Goal: Task Accomplishment & Management: Manage account settings

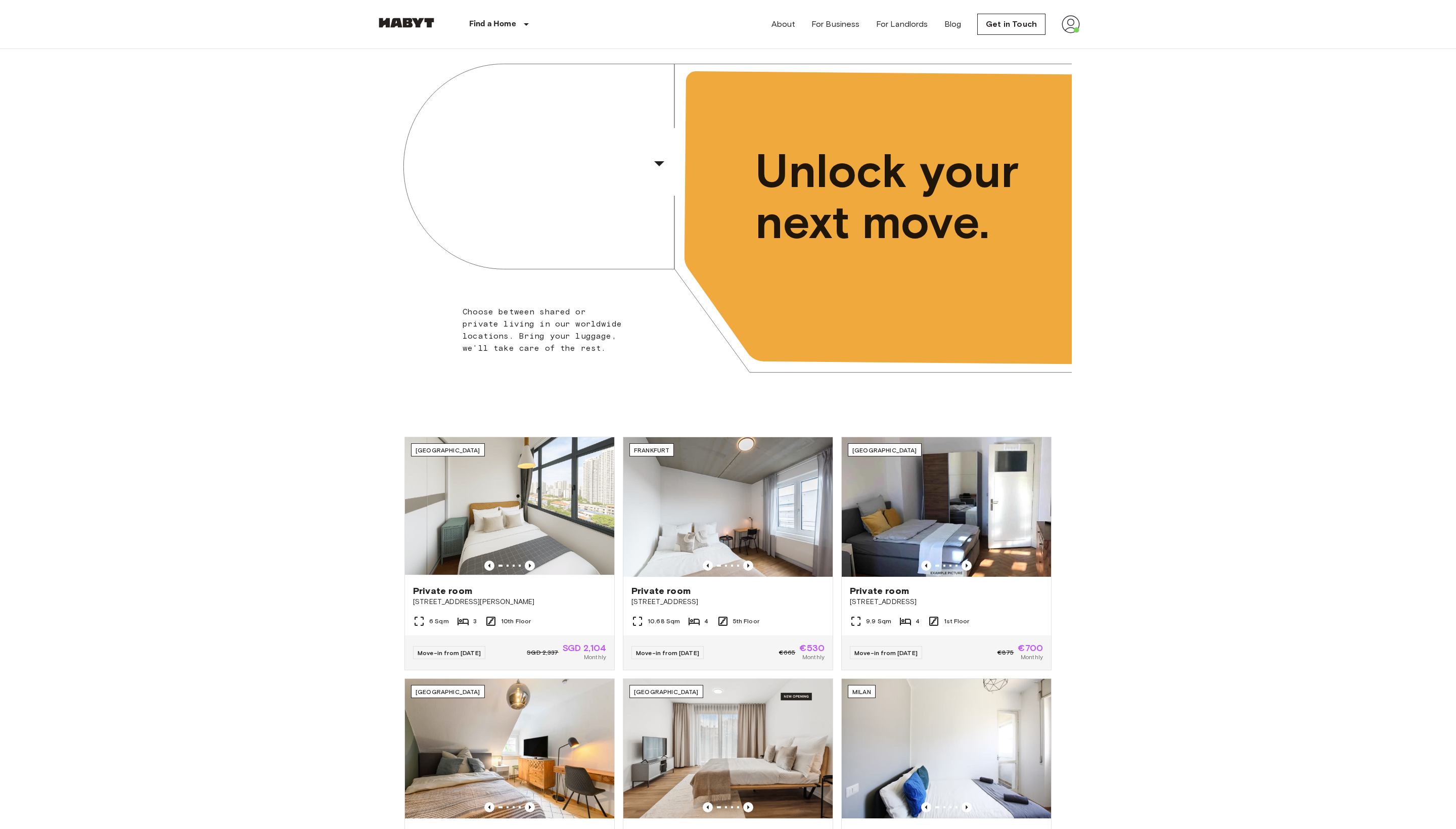
click at [1069, 33] on img at bounding box center [1070, 23] width 18 height 18
click at [1098, 51] on li "Profile" at bounding box center [1112, 42] width 101 height 18
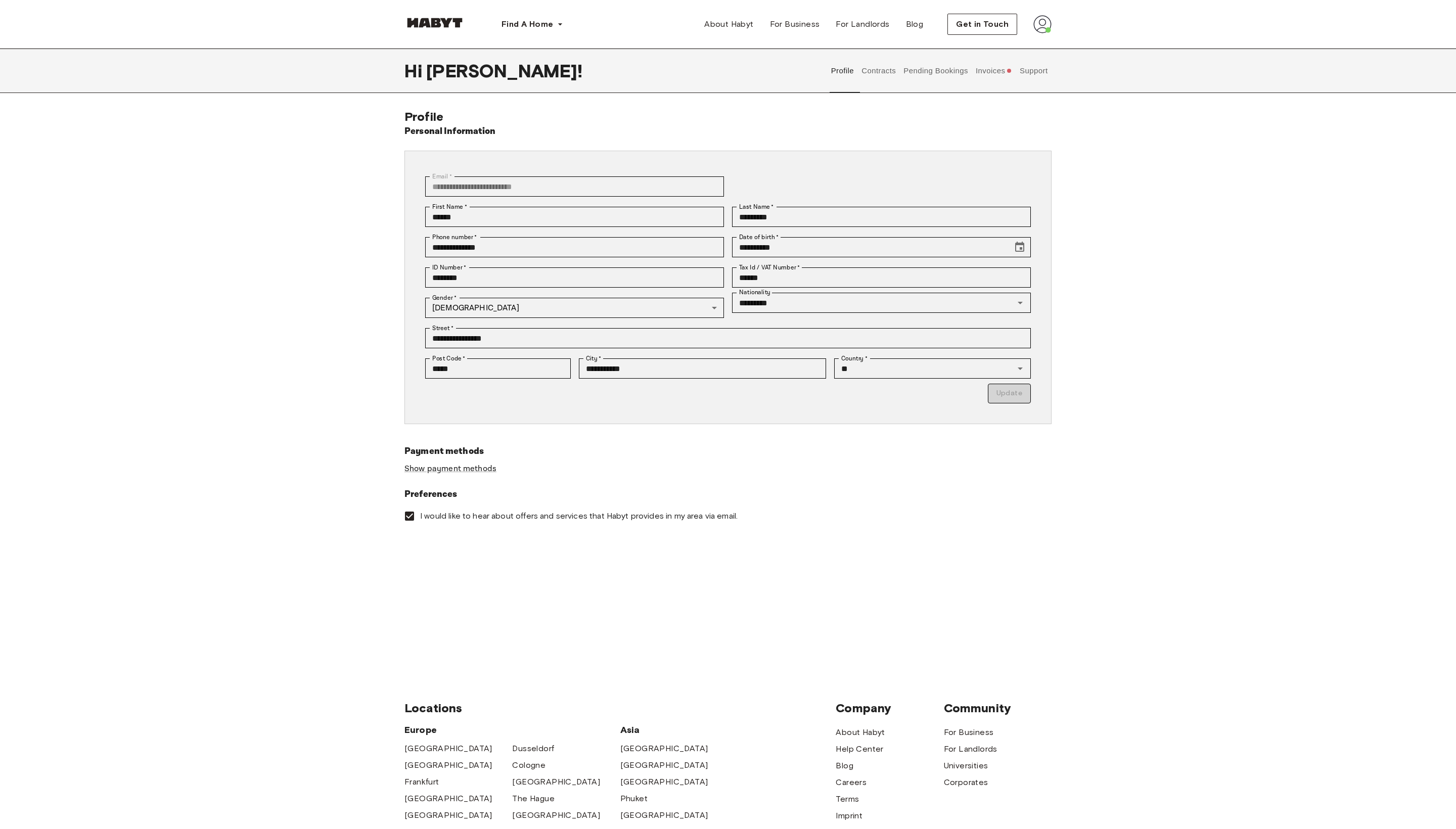
click at [987, 75] on button "Invoices" at bounding box center [993, 71] width 39 height 45
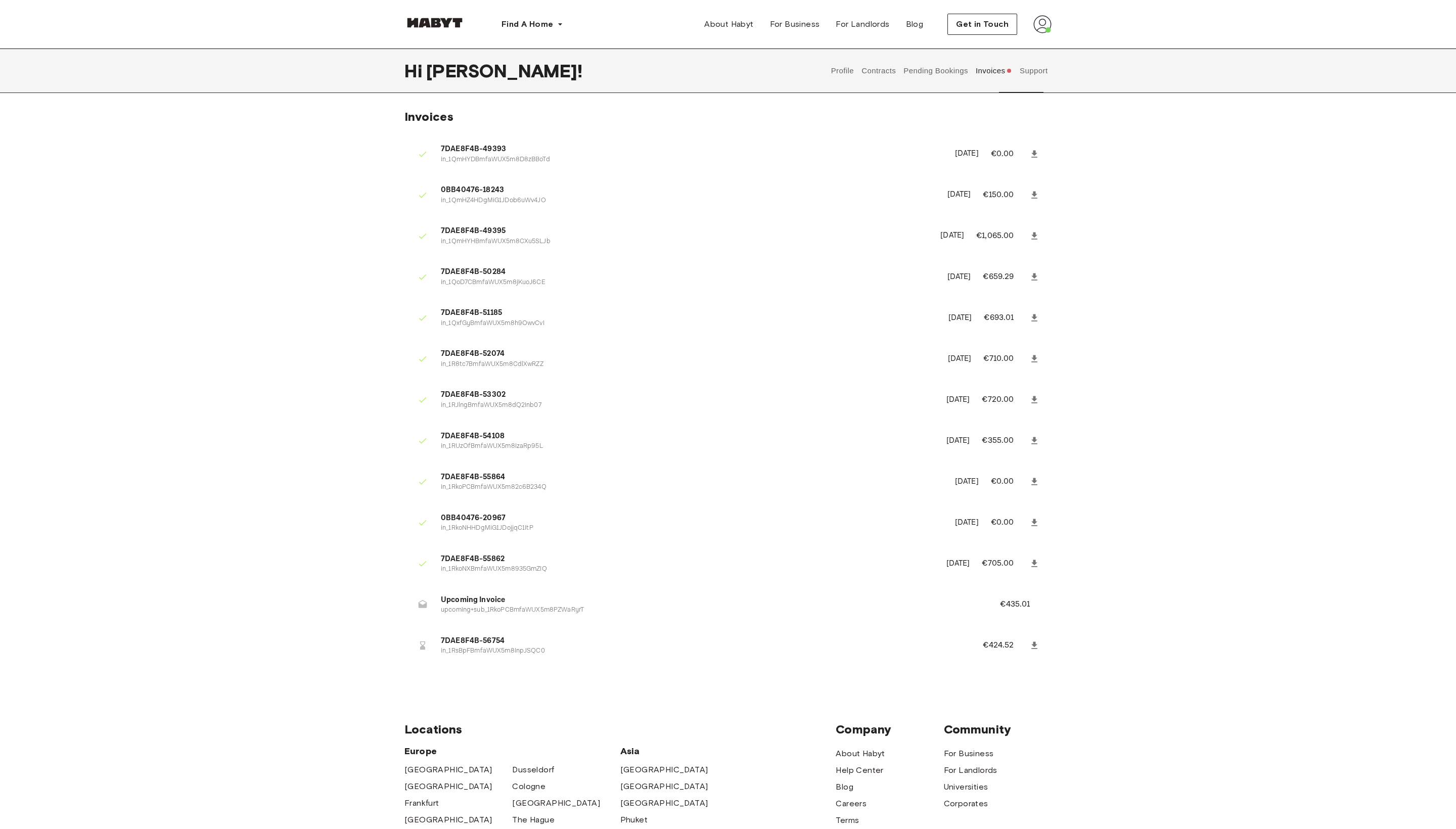
click at [987, 66] on button "Invoices" at bounding box center [993, 71] width 39 height 45
drag, startPoint x: 1003, startPoint y: 661, endPoint x: 1040, endPoint y: 661, distance: 37.0
click at [1040, 611] on p "€435.01" at bounding box center [1021, 604] width 44 height 12
click at [1059, 658] on div "Invoices 7DAE8F4B-49393 in_1QmHYDBmfaWUX5m8D8zBBoTd January 28th, 2025 €0.00 0B…" at bounding box center [728, 395] width 728 height 572
drag, startPoint x: 979, startPoint y: 658, endPoint x: 1058, endPoint y: 658, distance: 79.0
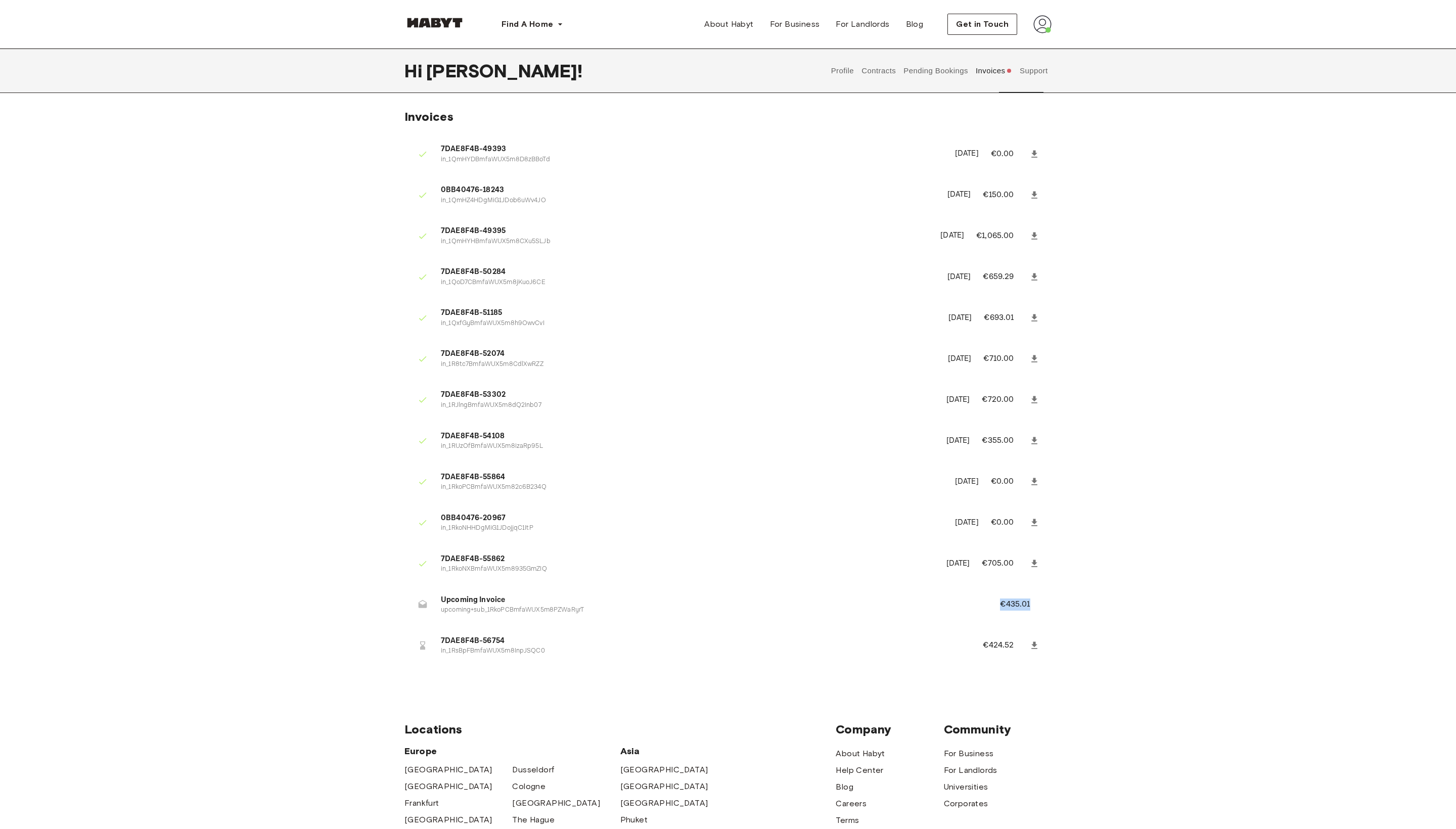
click at [1058, 658] on div "Invoices 7DAE8F4B-49393 in_1QmHYDBmfaWUX5m8D8zBBoTd January 28th, 2025 €0.00 0B…" at bounding box center [728, 395] width 728 height 572
drag, startPoint x: 963, startPoint y: 660, endPoint x: 1046, endPoint y: 660, distance: 83.0
click at [1046, 623] on li "Upcoming Invoice upcoming+sub_1RkoPCBmfaWUX5m8PZWaRyrT €435.01" at bounding box center [727, 604] width 647 height 35
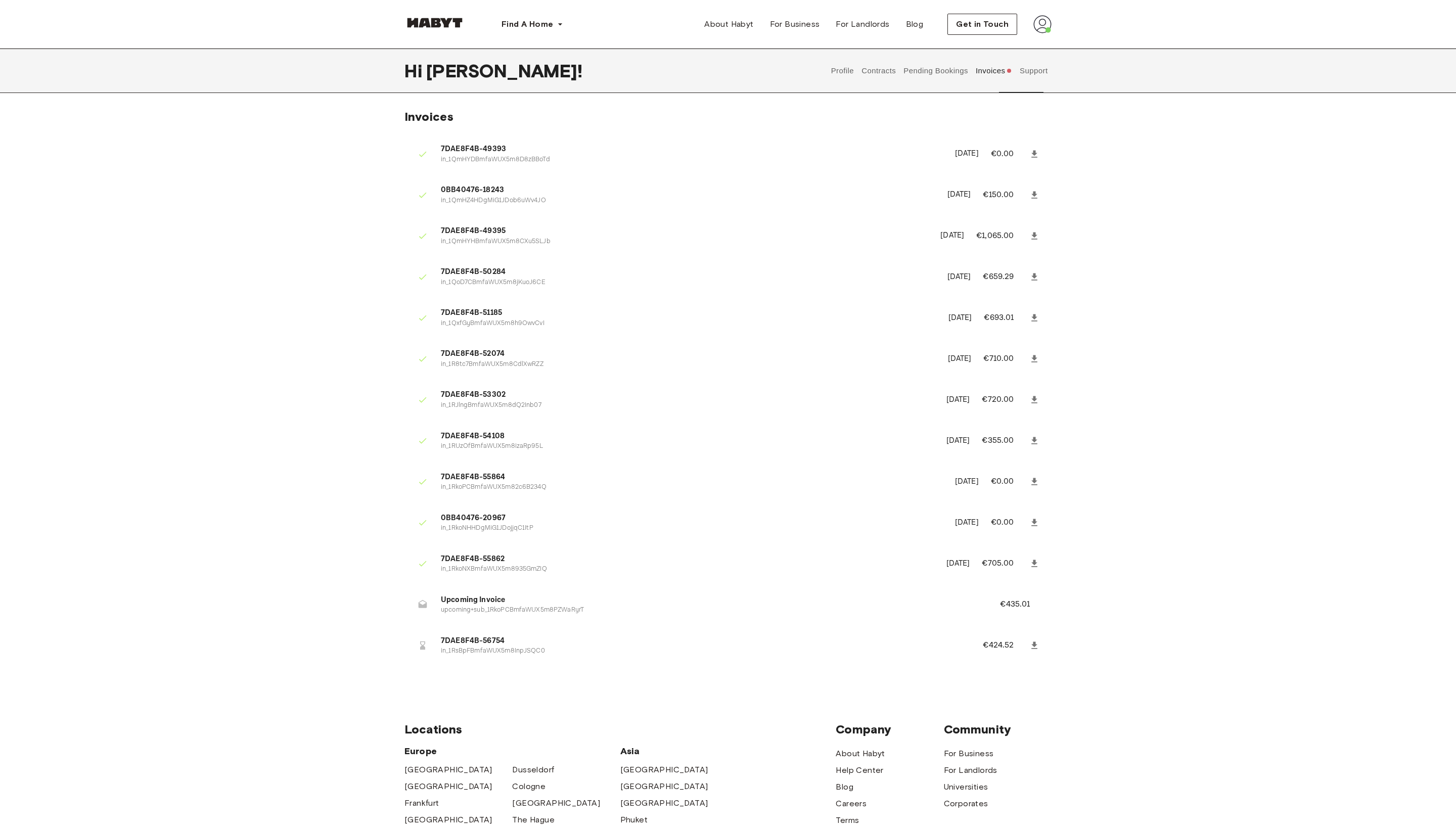
click at [991, 71] on button "Invoices" at bounding box center [993, 71] width 39 height 45
click at [439, 13] on div at bounding box center [434, 24] width 61 height 34
click at [441, 26] on img at bounding box center [434, 22] width 61 height 10
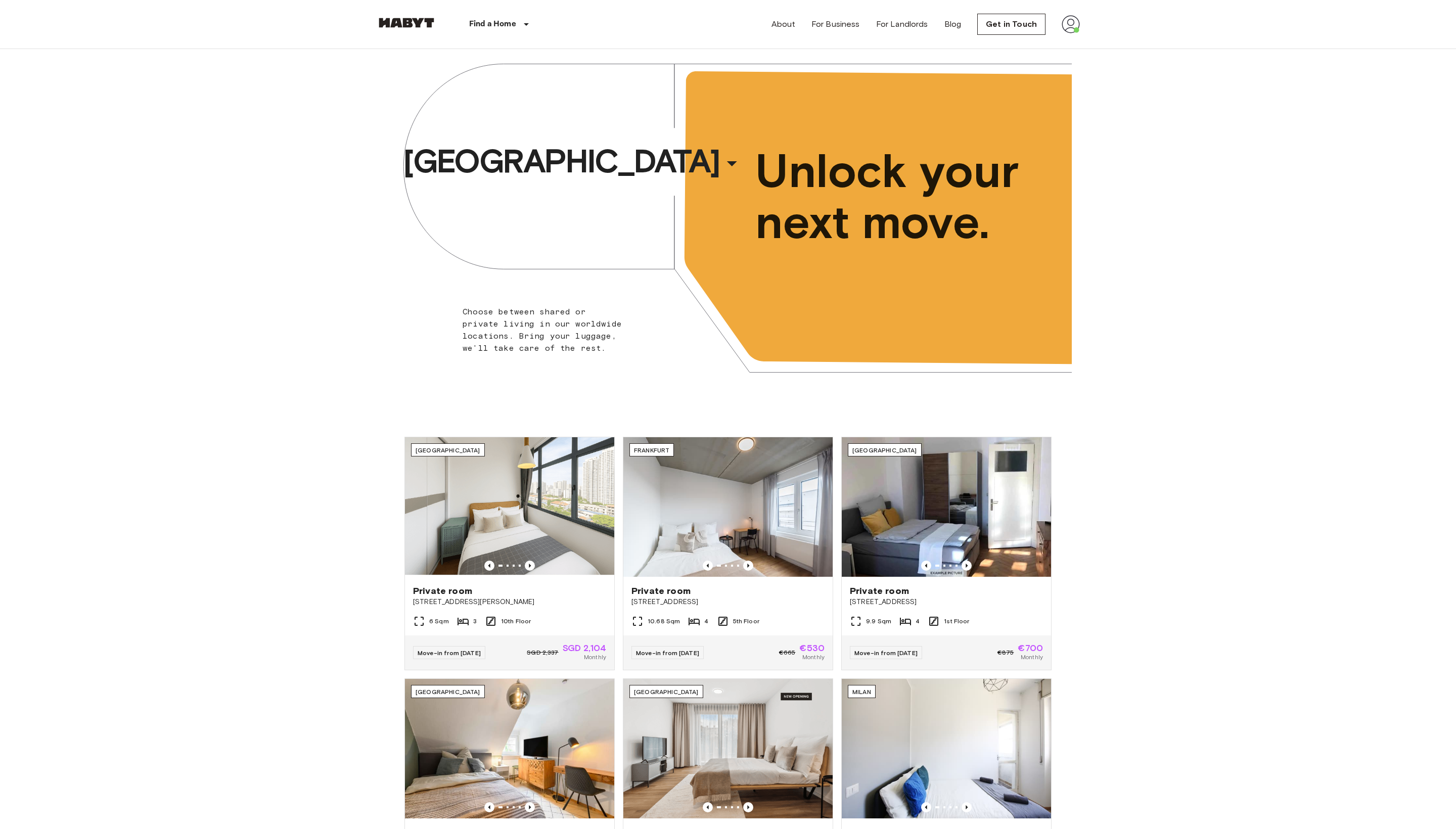
click at [1070, 22] on img at bounding box center [1070, 23] width 18 height 18
click at [1073, 40] on li "Profile" at bounding box center [1112, 42] width 101 height 18
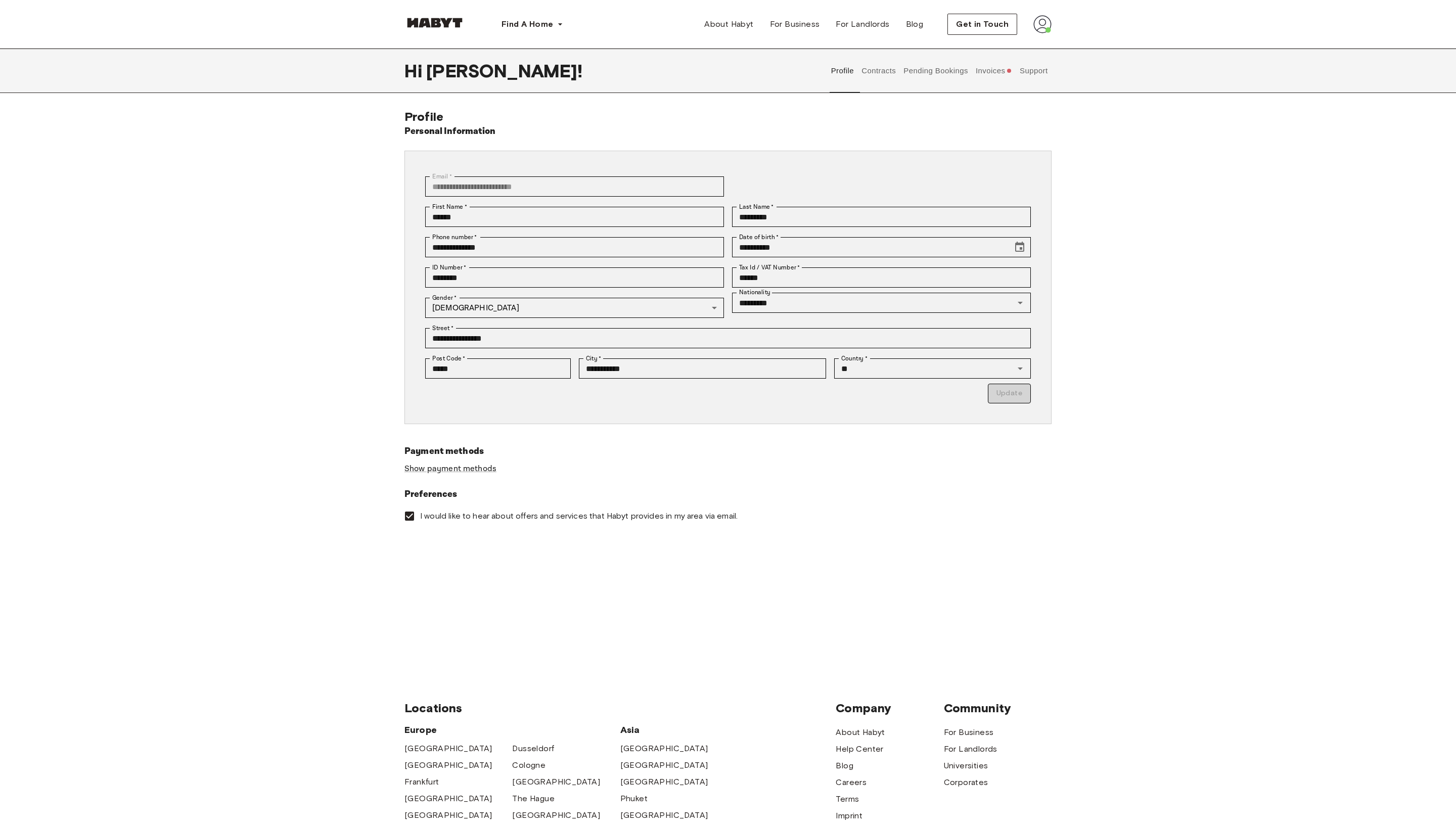
click at [987, 70] on button "Invoices" at bounding box center [993, 71] width 39 height 45
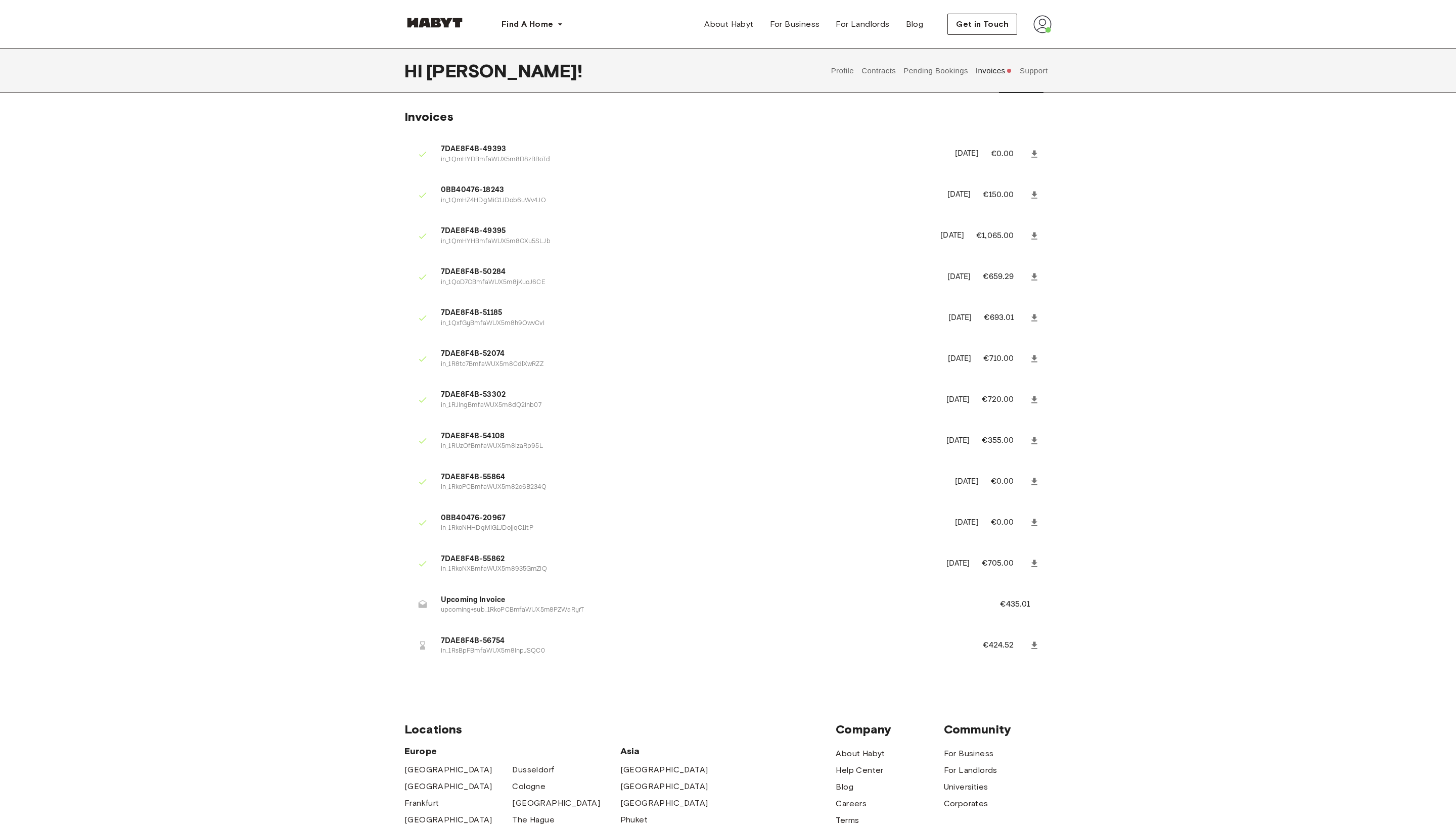
click at [830, 66] on button "Profile" at bounding box center [843, 71] width 26 height 45
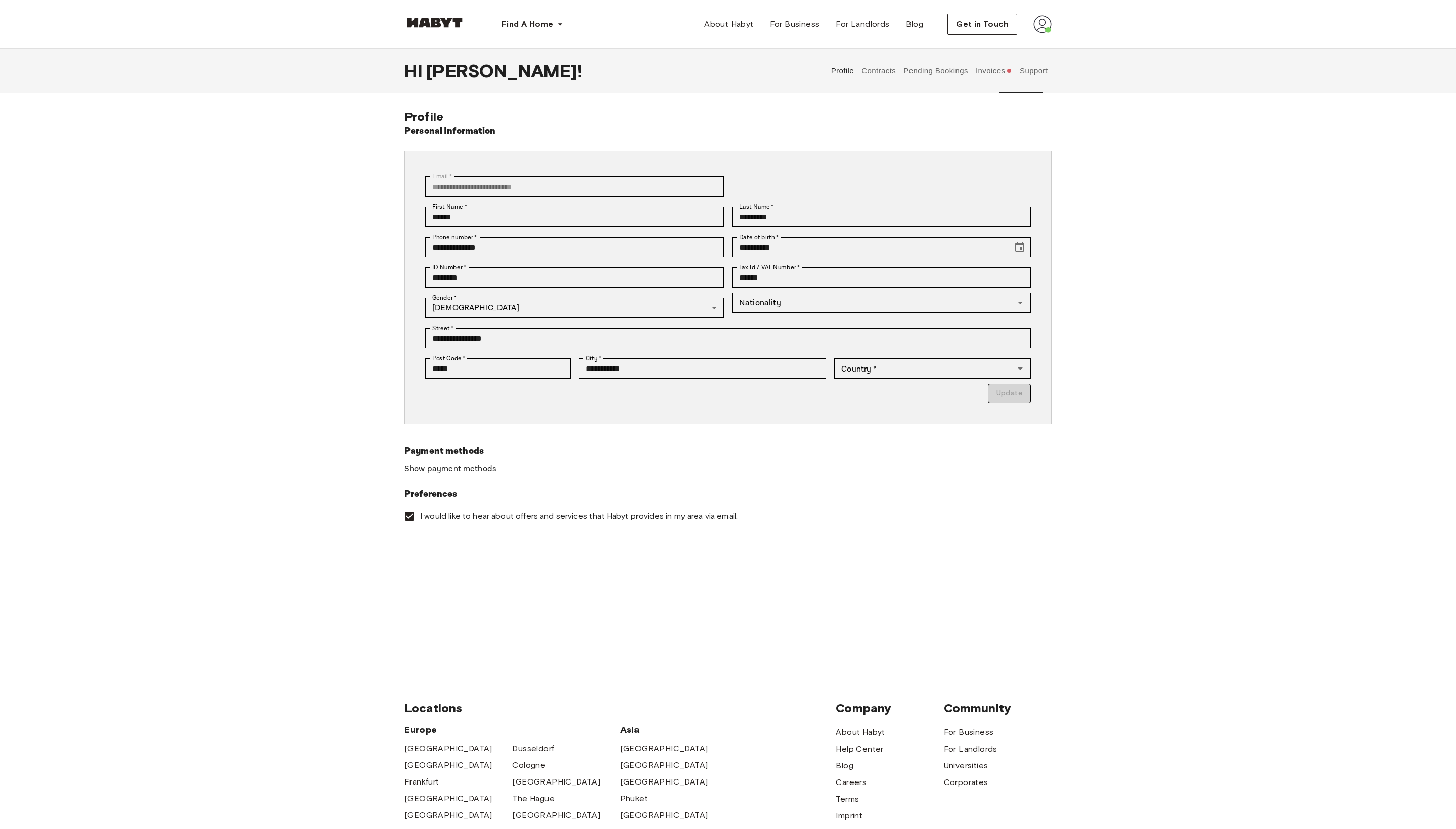
type input "*********"
type input "**"
click at [861, 71] on button "Contracts" at bounding box center [879, 71] width 37 height 45
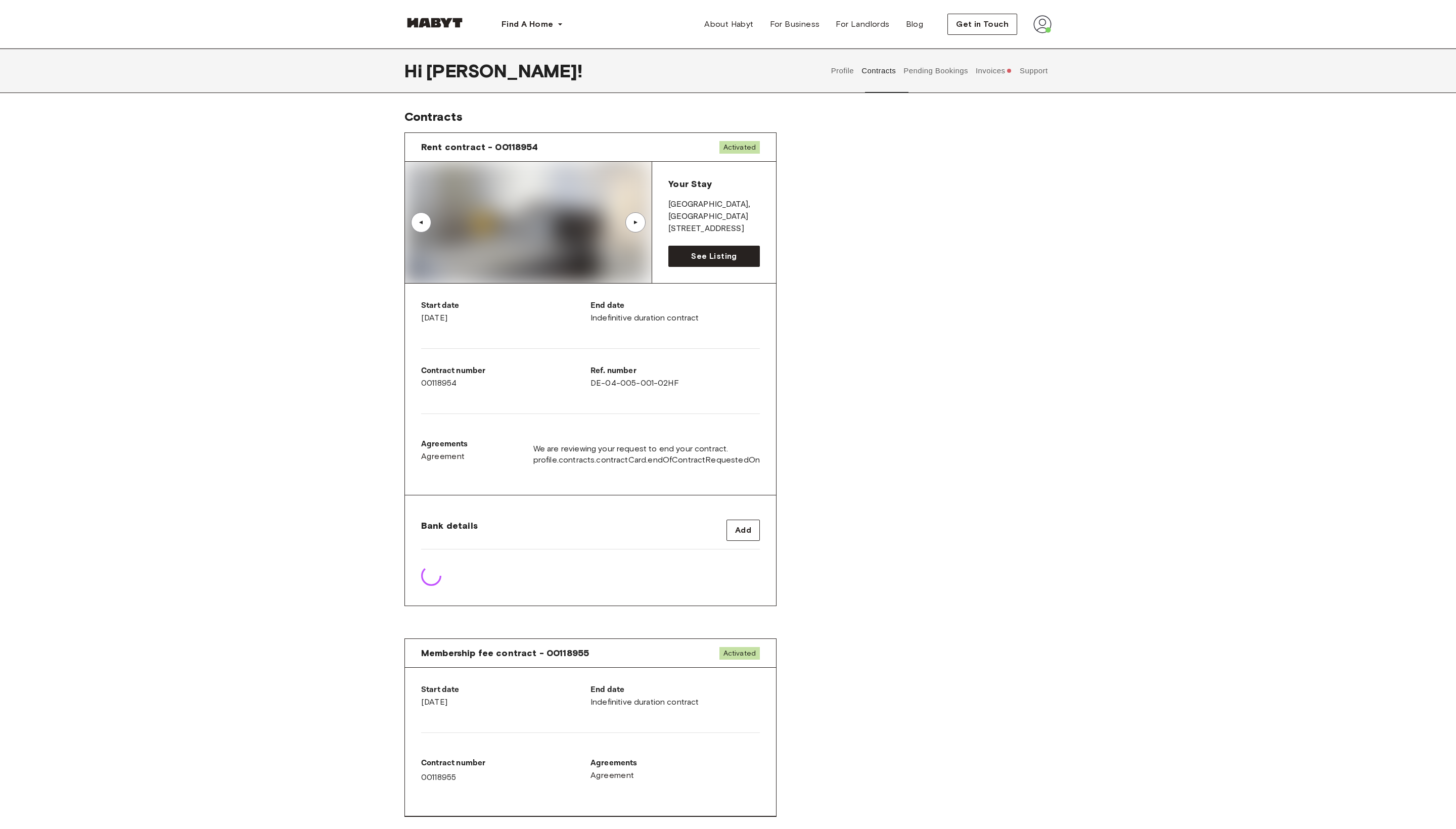
click at [921, 72] on button "Pending Bookings" at bounding box center [936, 71] width 67 height 45
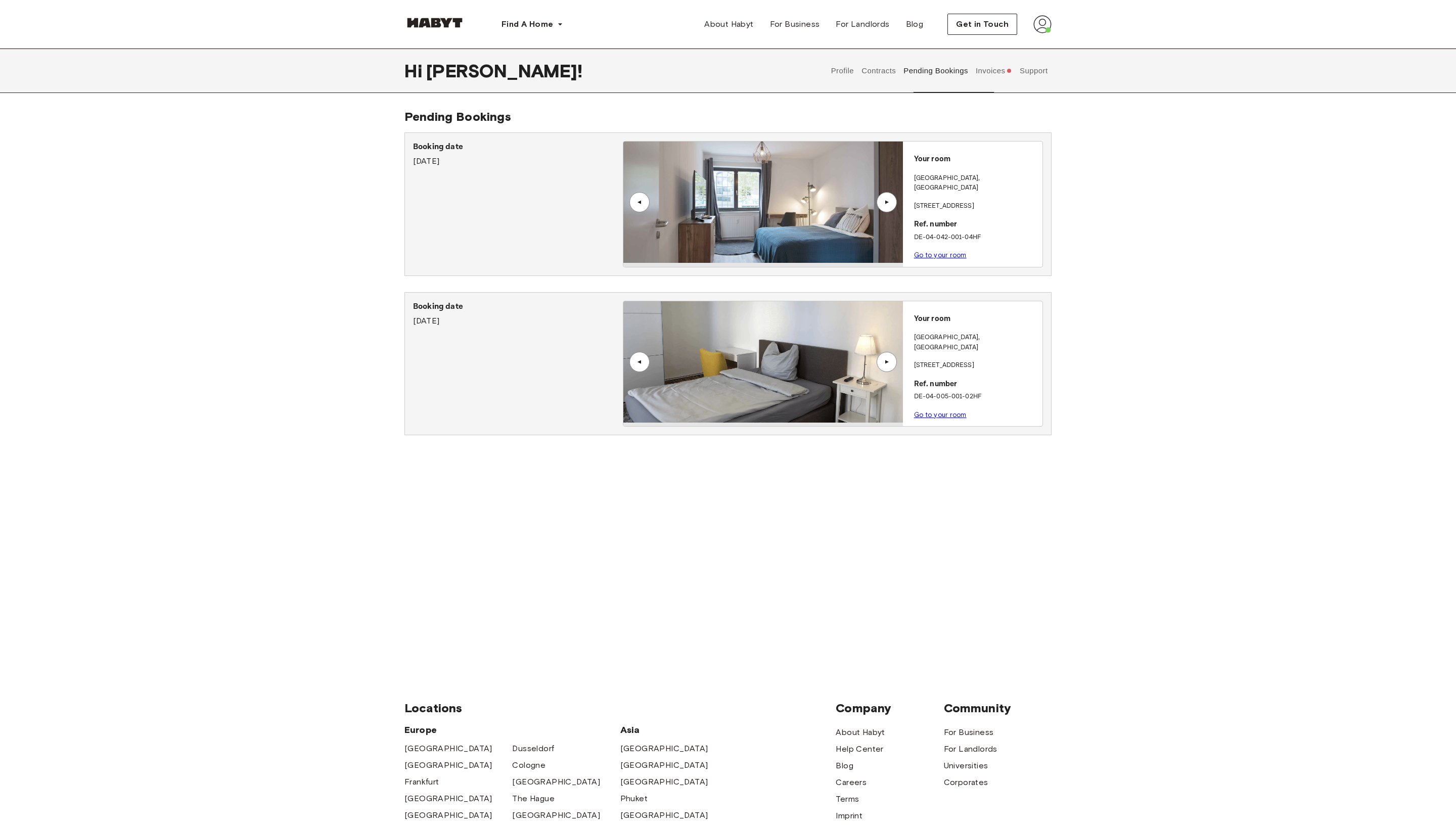
click at [953, 418] on link "Go to your room" at bounding box center [940, 414] width 52 height 7
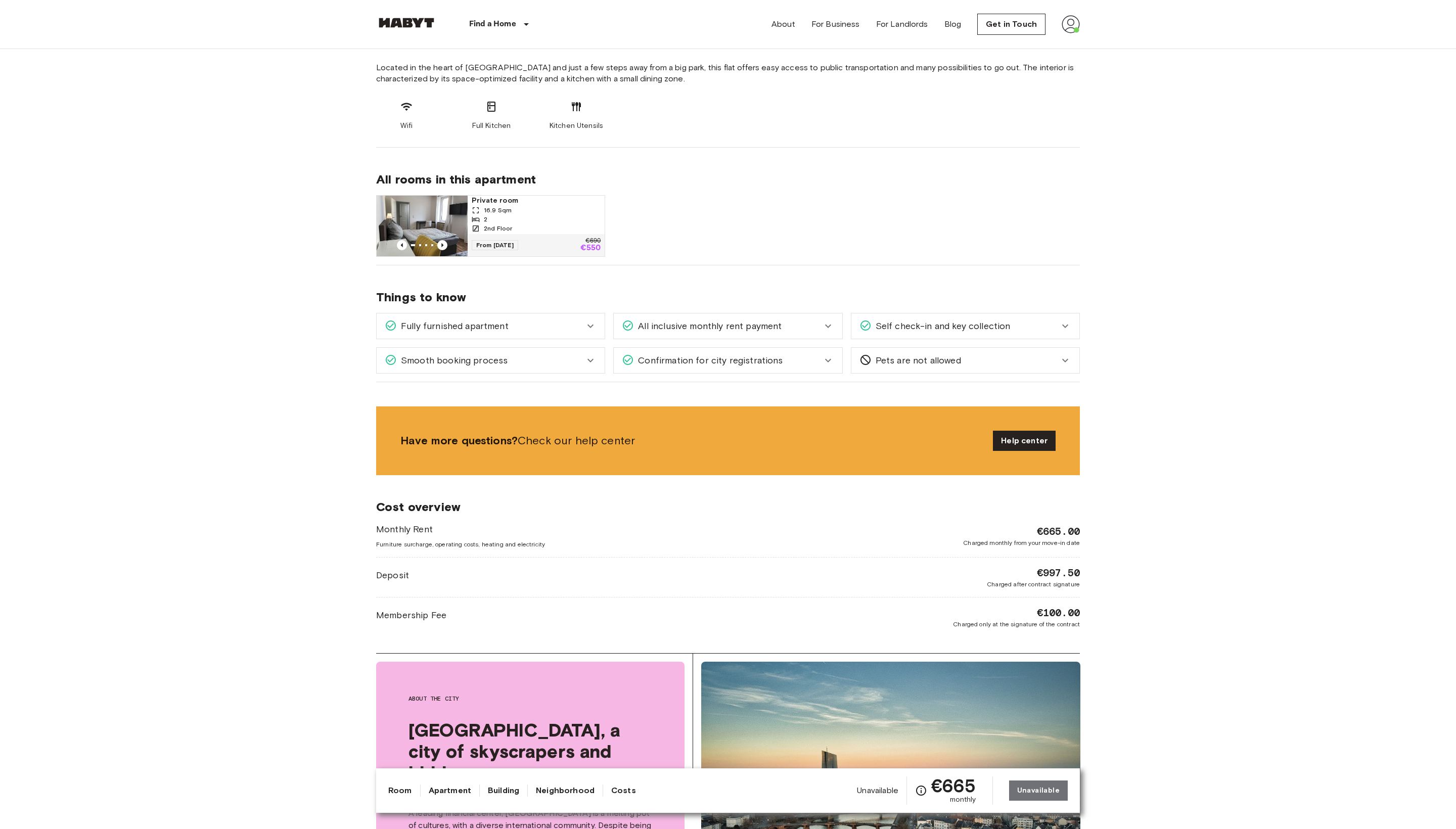
scroll to position [440, 0]
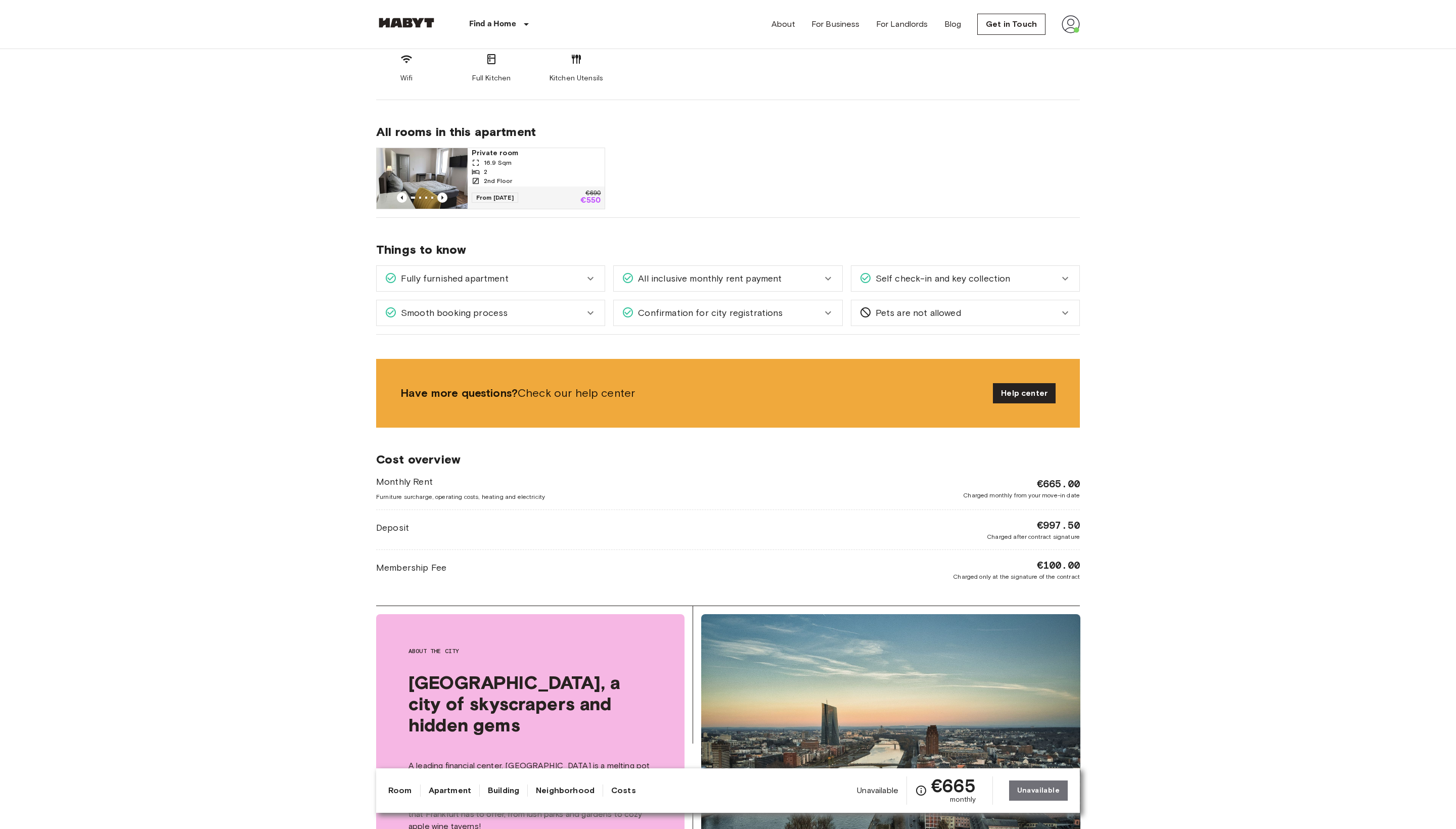
click at [515, 176] on div "2" at bounding box center [536, 172] width 129 height 9
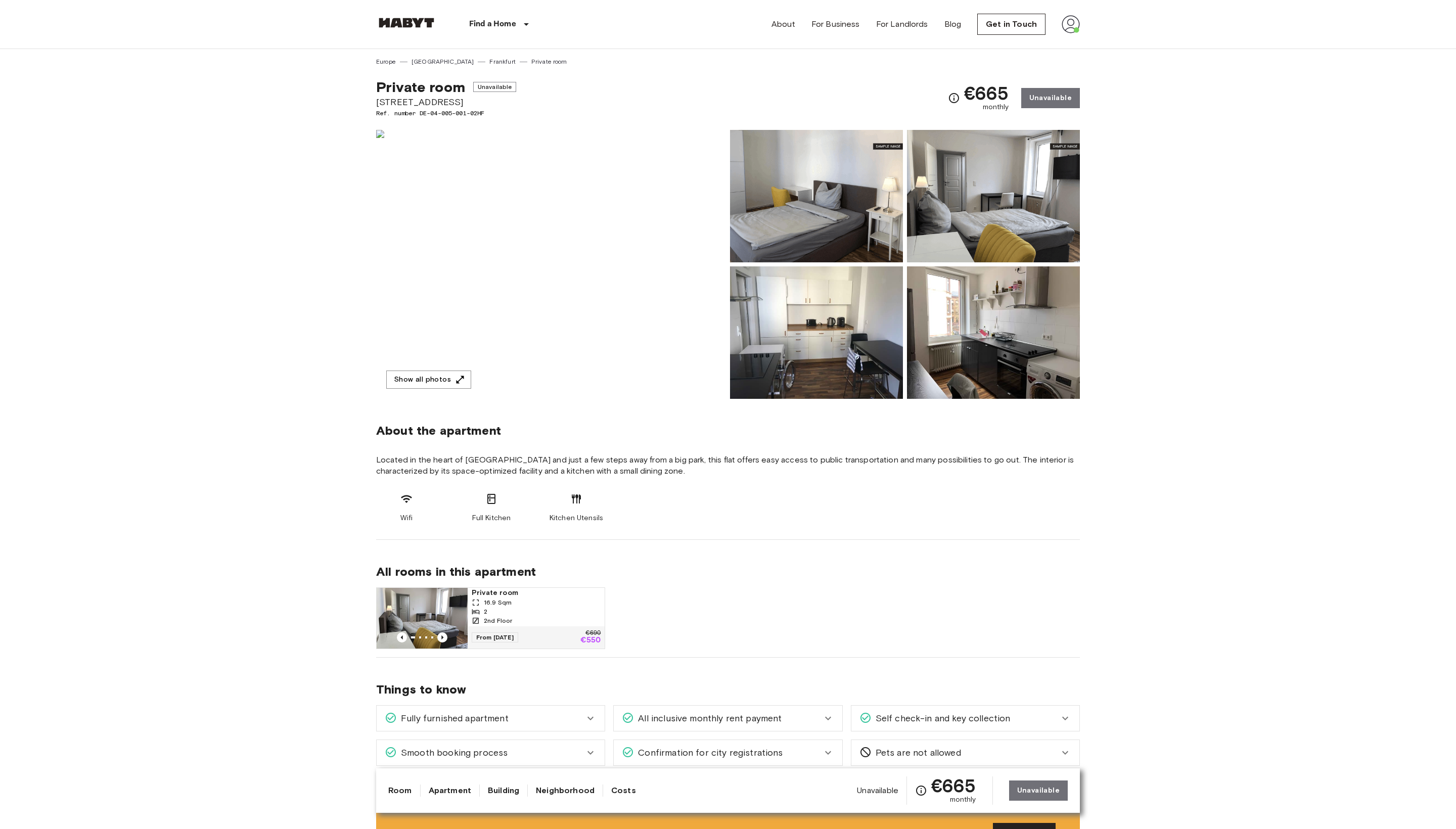
scroll to position [0, 0]
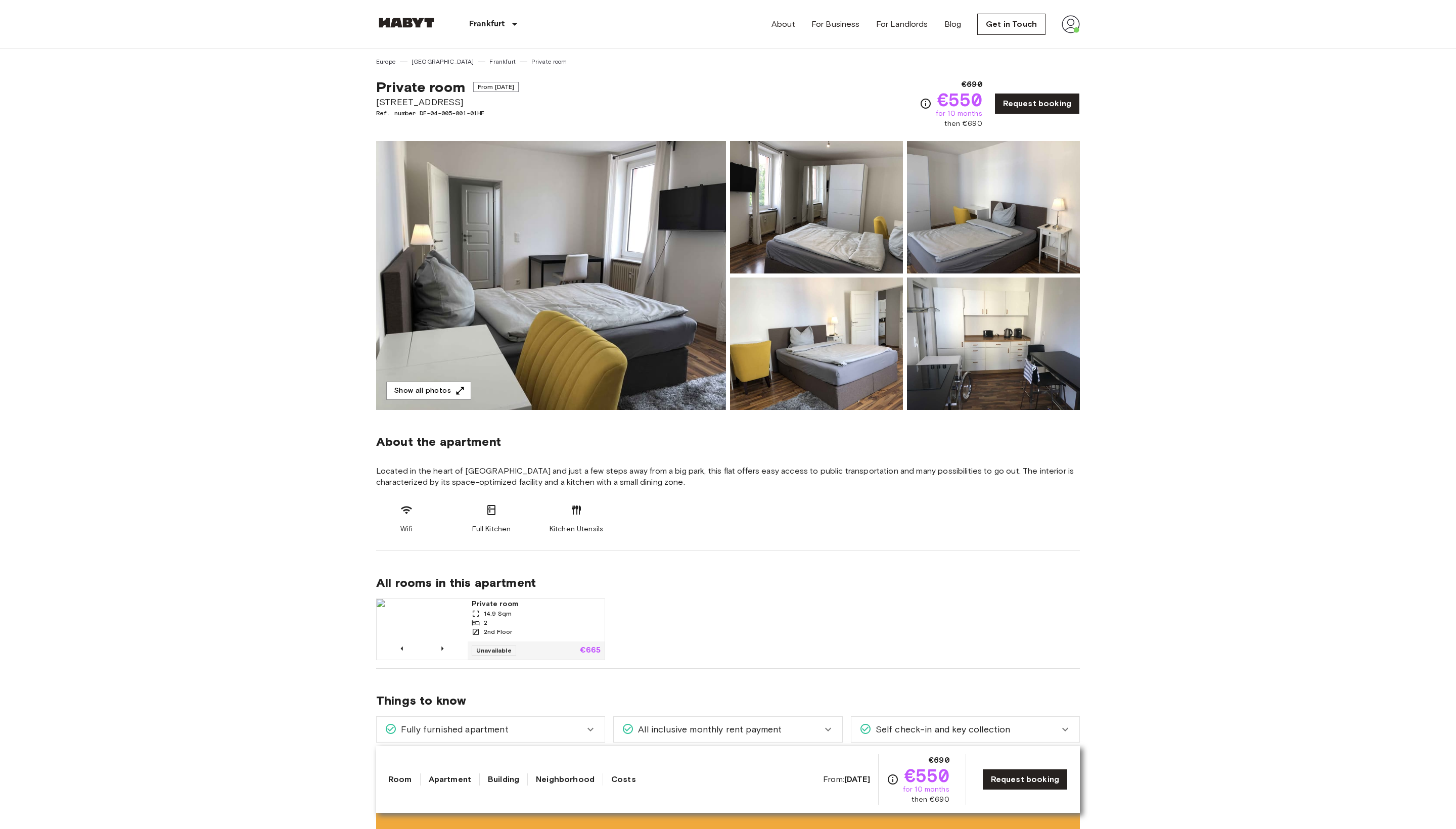
drag, startPoint x: 474, startPoint y: 91, endPoint x: 585, endPoint y: 91, distance: 111.0
click at [585, 91] on div "Private room From [DATE][GEOGRAPHIC_DATA][STREET_ADDRESS]. number DE-04-005-001…" at bounding box center [728, 97] width 704 height 63
click at [526, 379] on img at bounding box center [551, 275] width 350 height 269
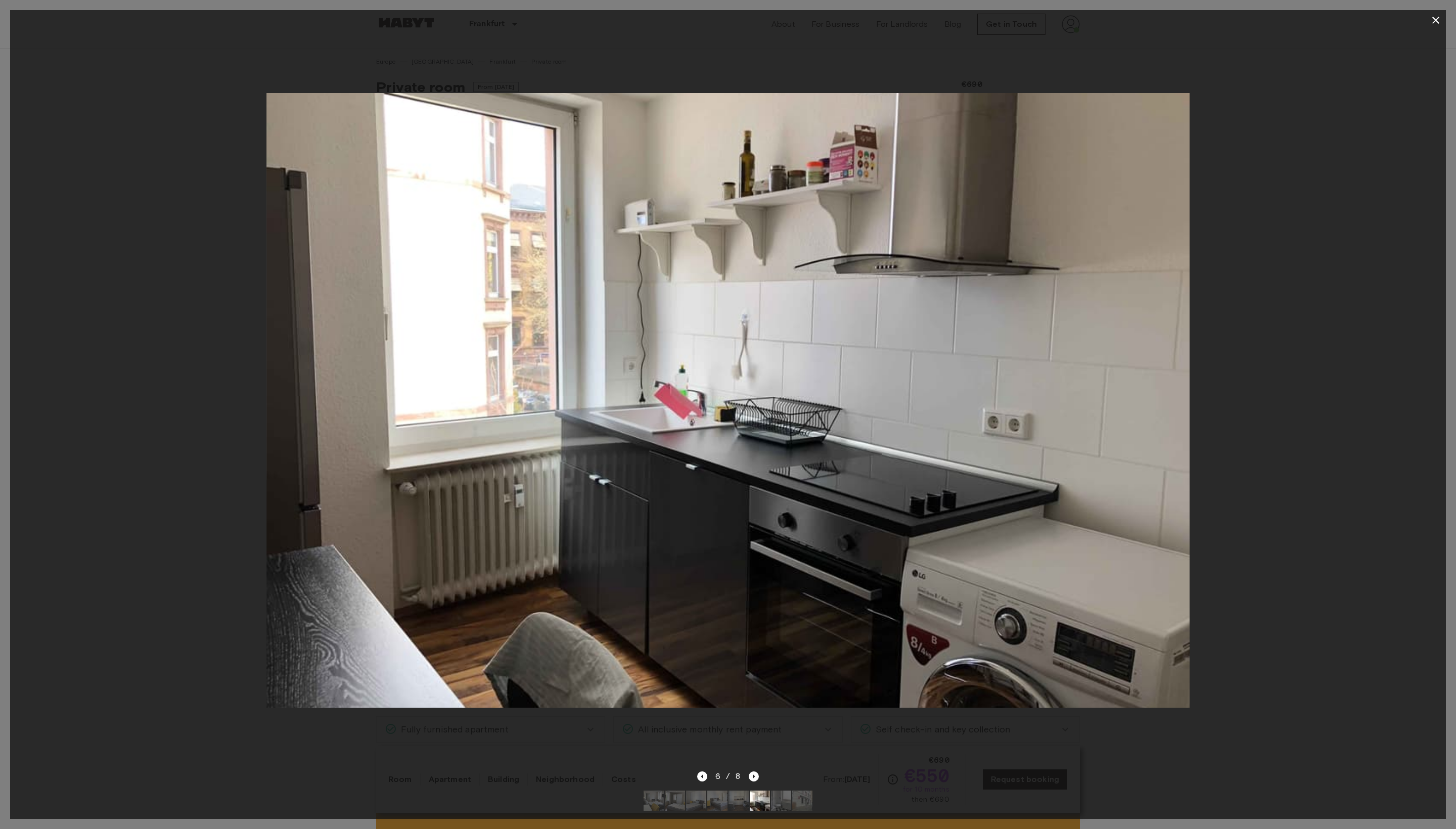
click at [1432, 23] on icon "button" at bounding box center [1435, 21] width 7 height 7
